Goal: Task Accomplishment & Management: Use online tool/utility

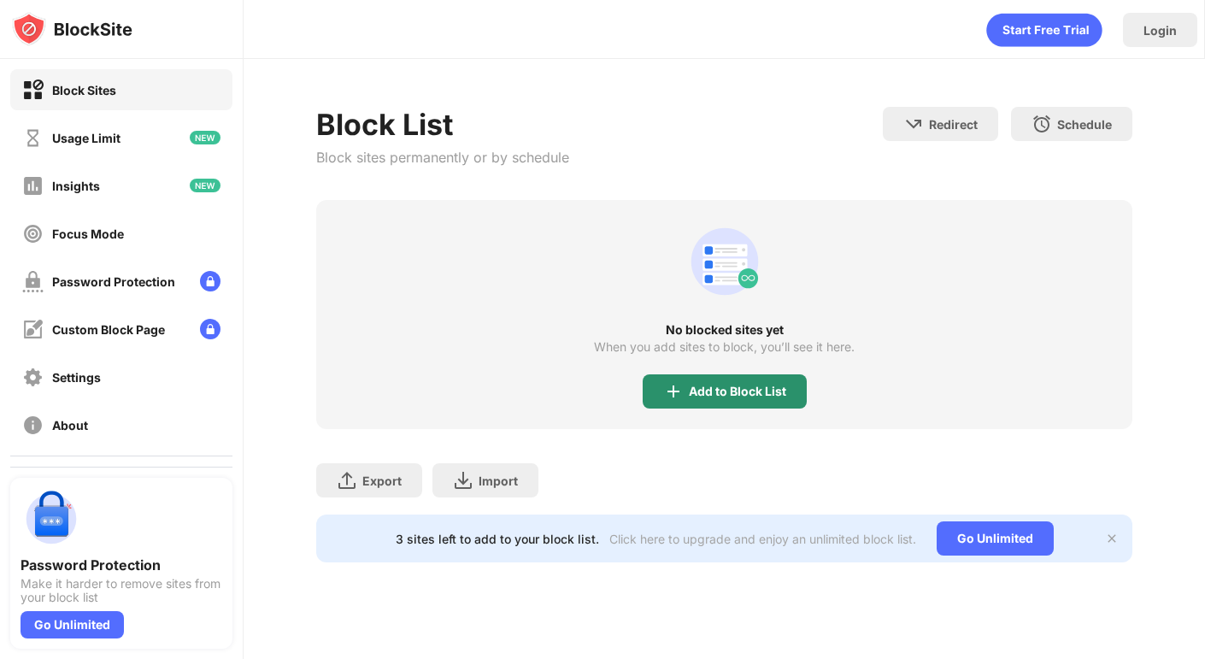
click at [689, 384] on div "Add to Block List" at bounding box center [737, 391] width 97 height 14
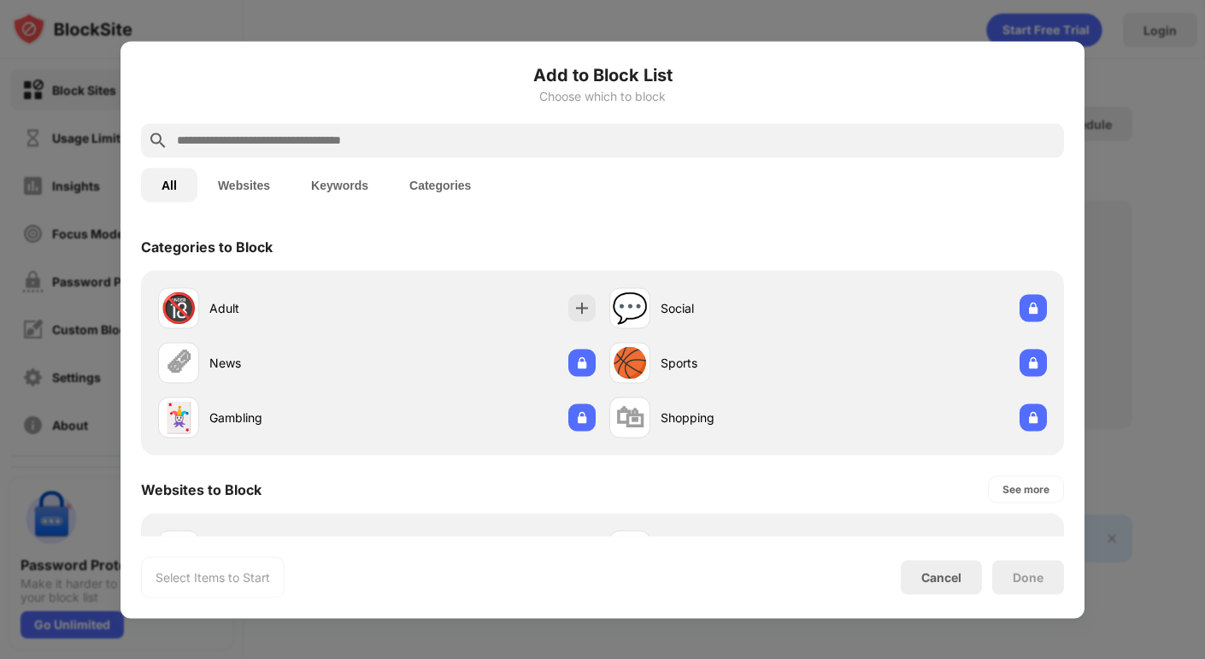
click at [334, 139] on input "text" at bounding box center [616, 140] width 882 height 21
type input "*"
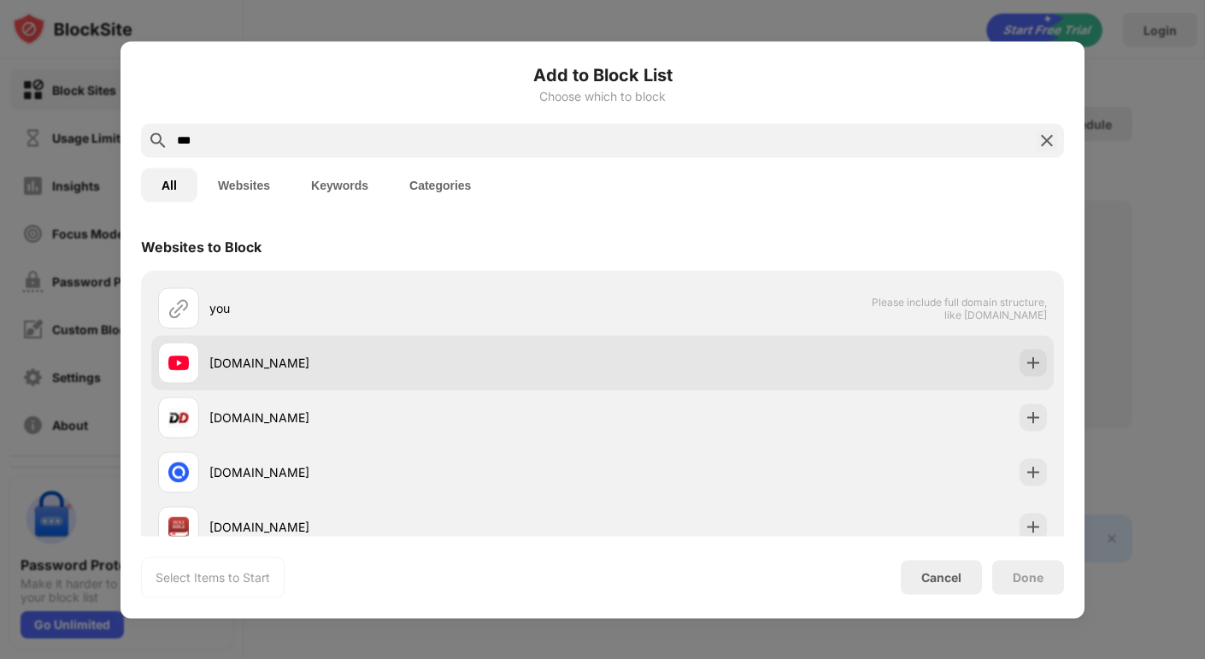
type input "***"
click at [219, 363] on div "[DOMAIN_NAME]" at bounding box center [405, 363] width 393 height 18
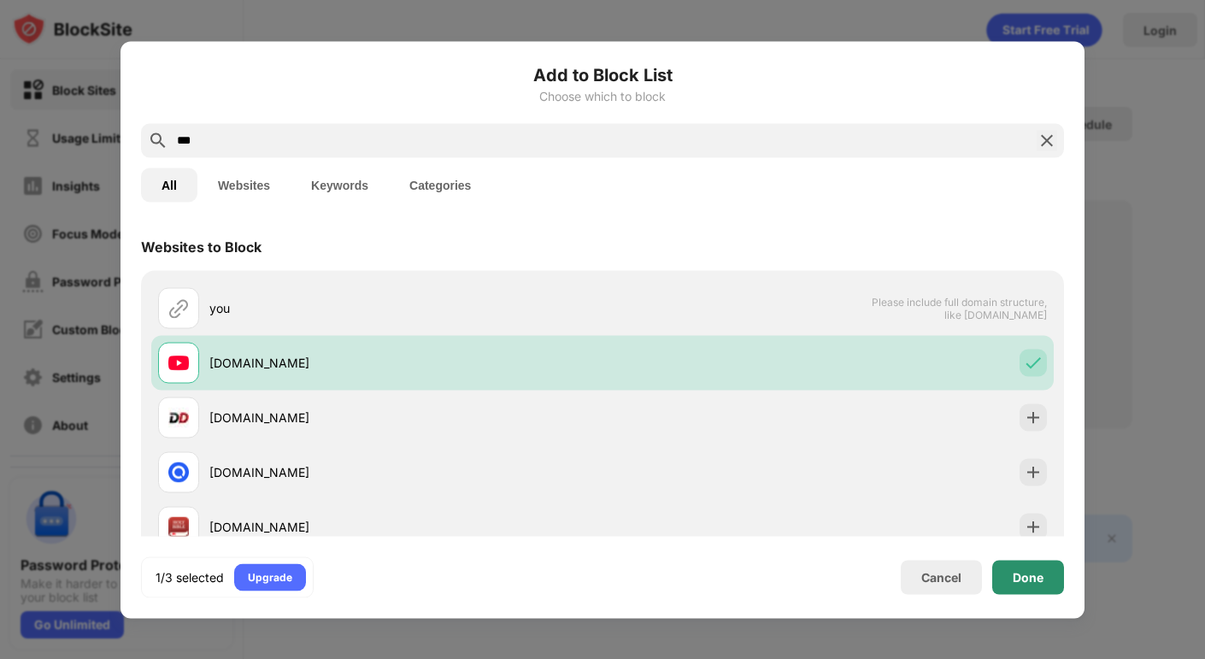
click at [1051, 572] on div "Done" at bounding box center [1028, 577] width 72 height 34
